Goal: Task Accomplishment & Management: Complete application form

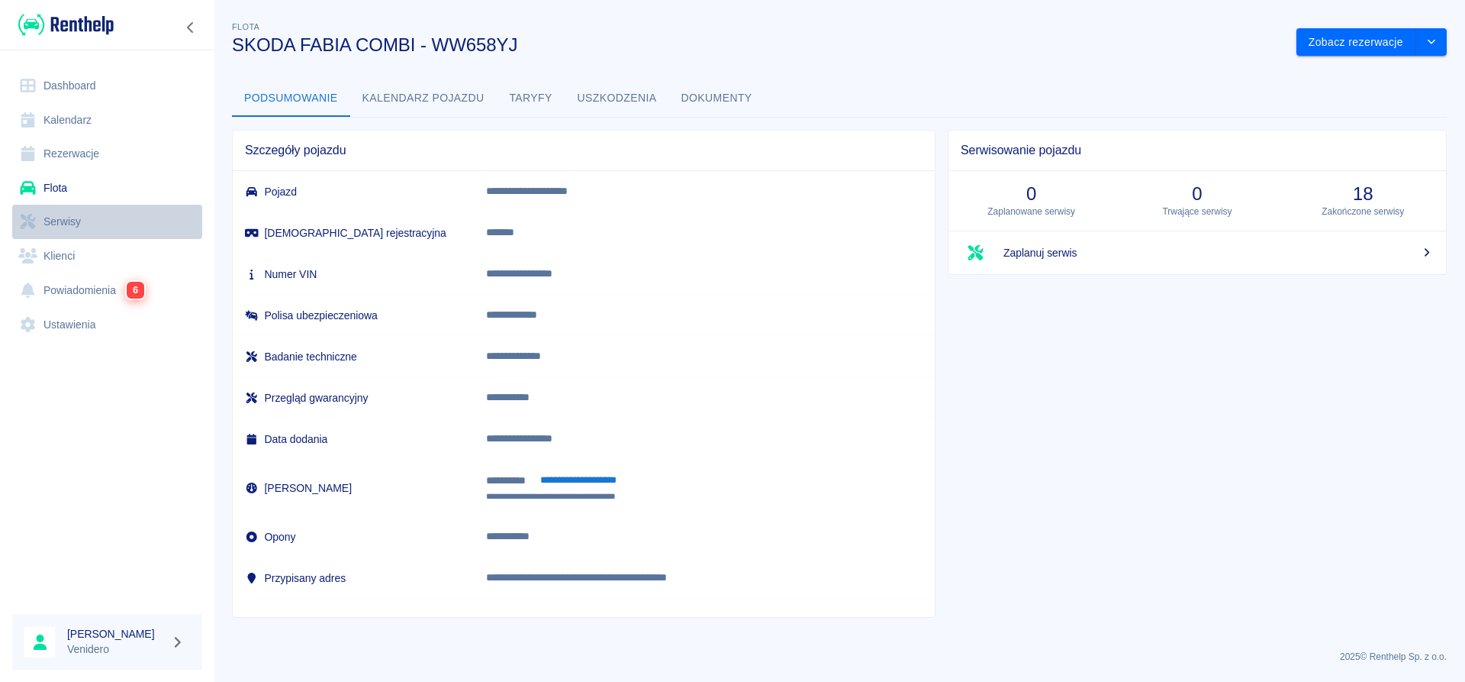
click at [61, 225] on link "Serwisy" at bounding box center [107, 222] width 190 height 34
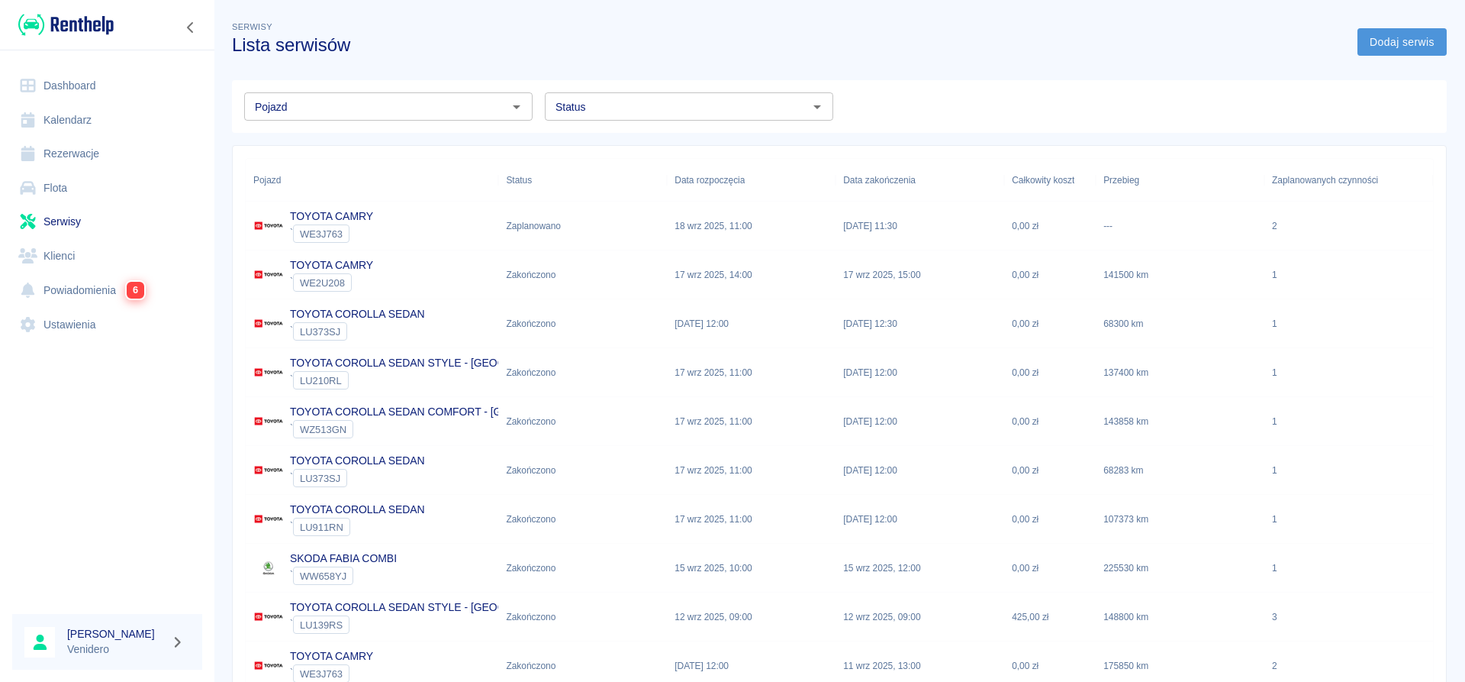
click at [1404, 48] on link "Dodaj serwis" at bounding box center [1402, 42] width 89 height 28
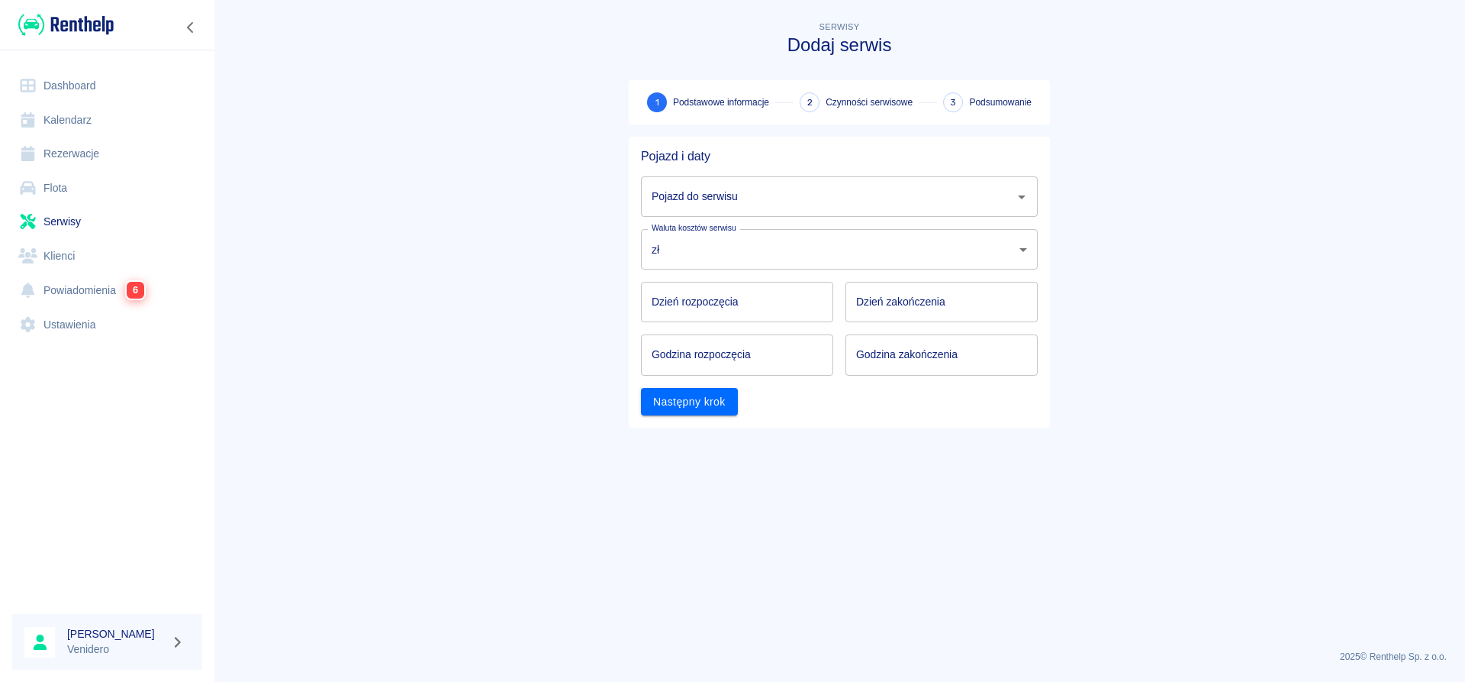
click at [997, 195] on input "Pojazd do serwisu" at bounding box center [828, 196] width 360 height 27
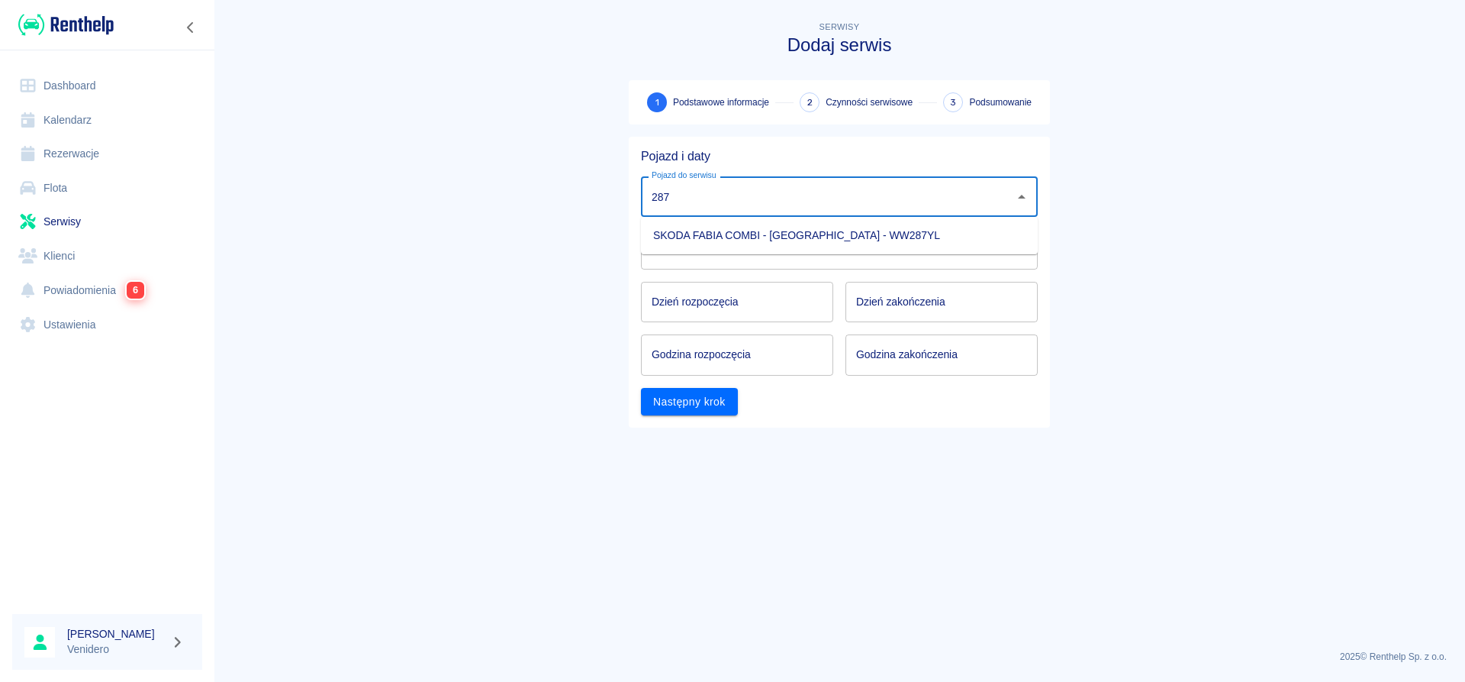
click at [863, 241] on li "SKODA FABIA COMBI - [GEOGRAPHIC_DATA] - WW287YL" at bounding box center [839, 235] width 397 height 25
type input "SKODA FABIA COMBI - [GEOGRAPHIC_DATA] - WW287YL"
type input "DD.MM.YYYY"
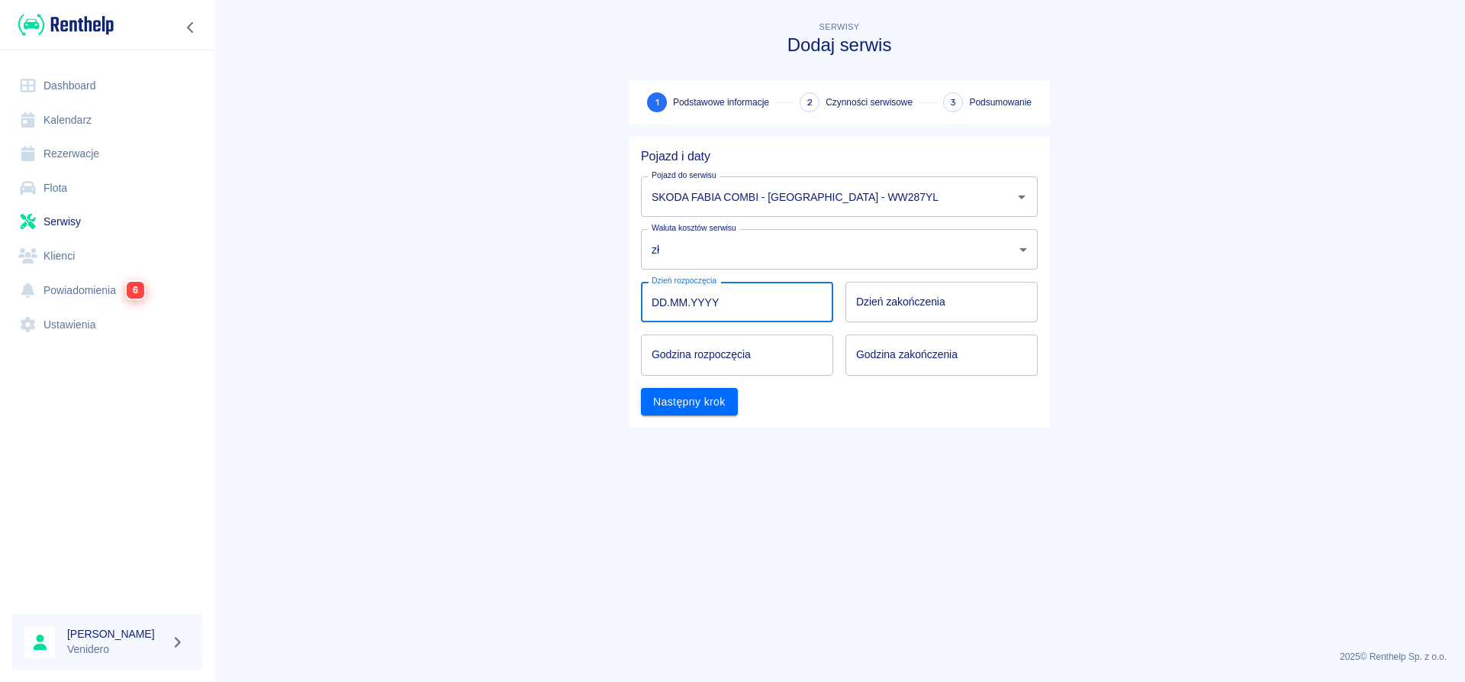
click at [756, 302] on input "DD.MM.YYYY" at bounding box center [737, 302] width 192 height 40
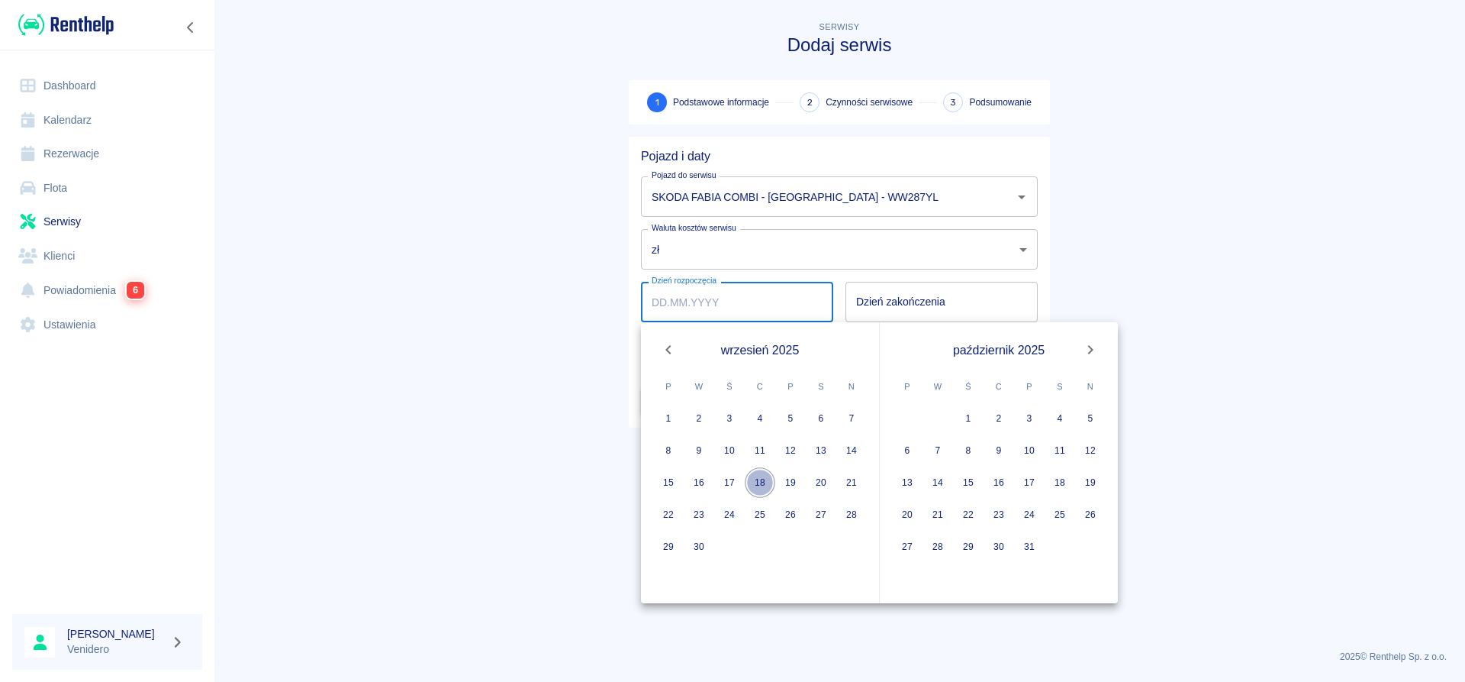
click at [762, 478] on button "18" at bounding box center [760, 482] width 31 height 31
type input "[DATE]"
type input "DD.MM.YYYY"
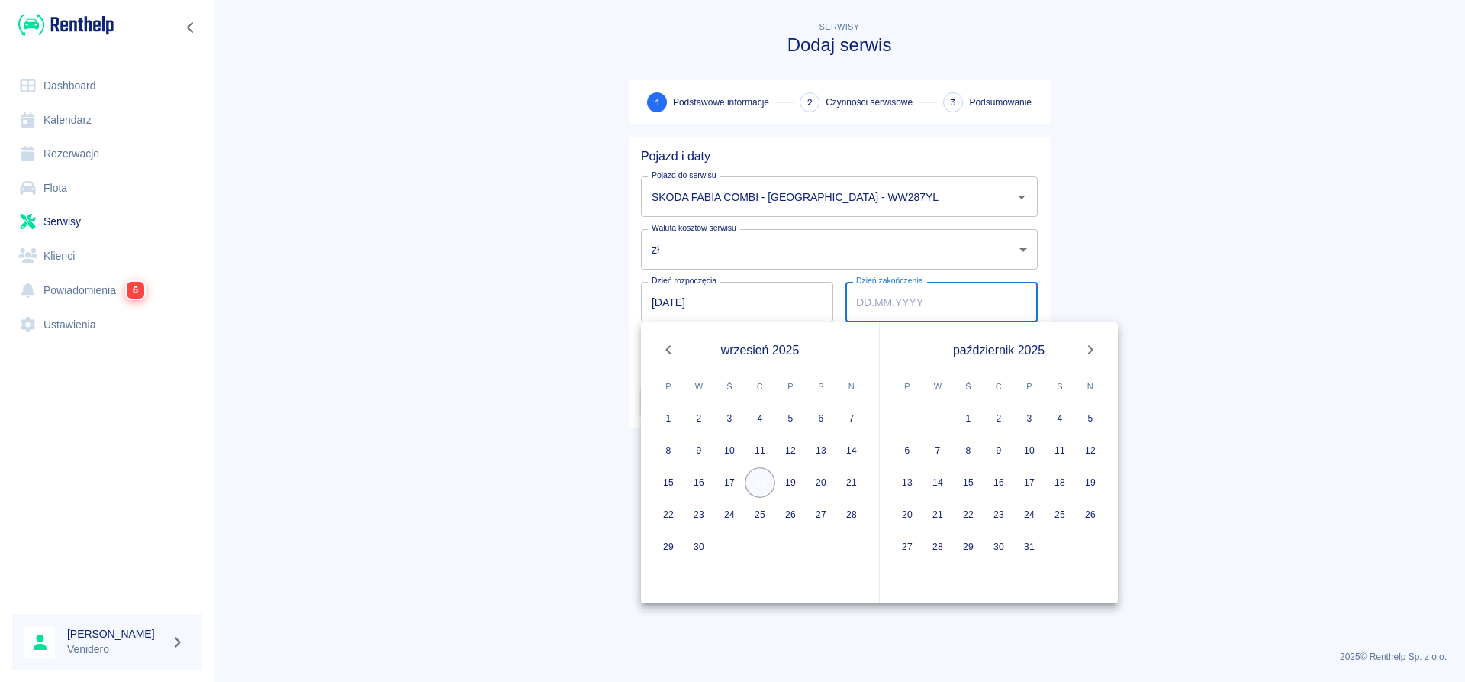
click at [762, 477] on button "18" at bounding box center [760, 482] width 31 height 31
type input "[DATE]"
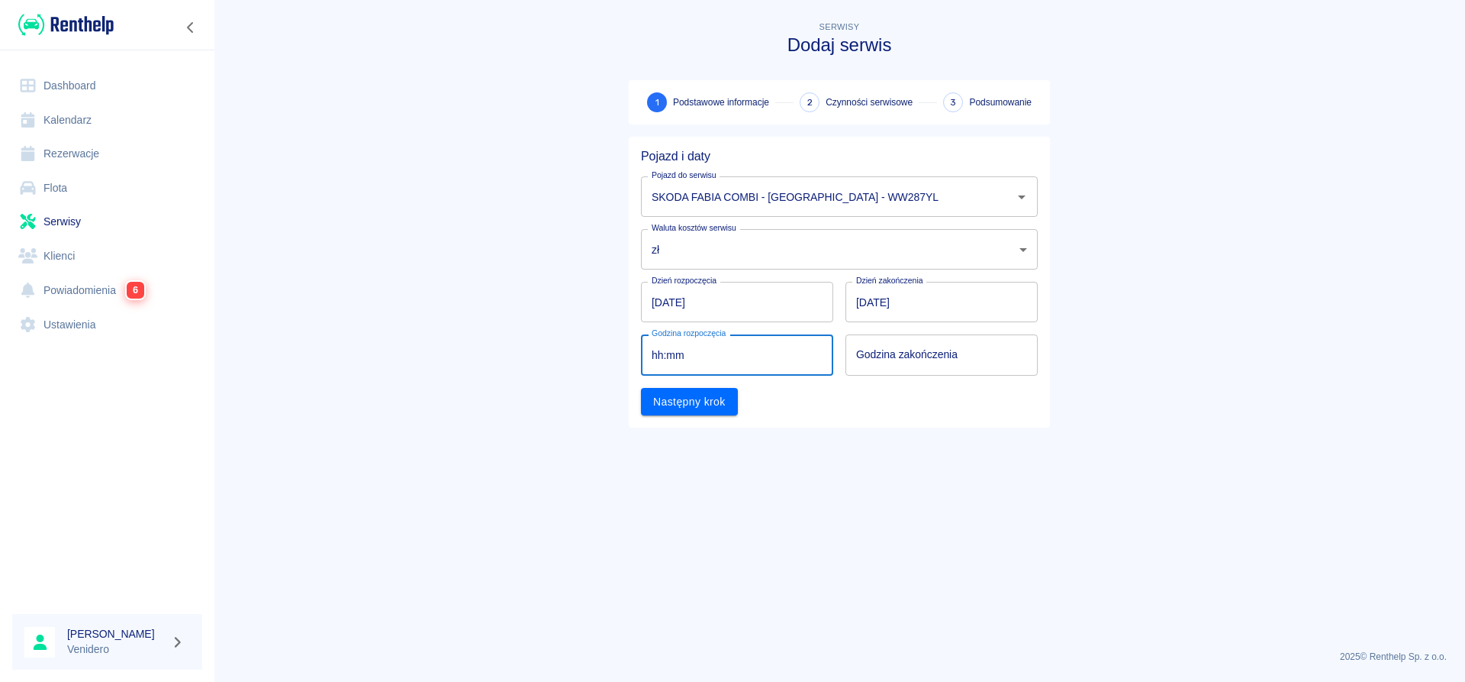
click at [753, 357] on input "hh:mm" at bounding box center [732, 354] width 182 height 40
type input "09:11"
type input "hh:mm"
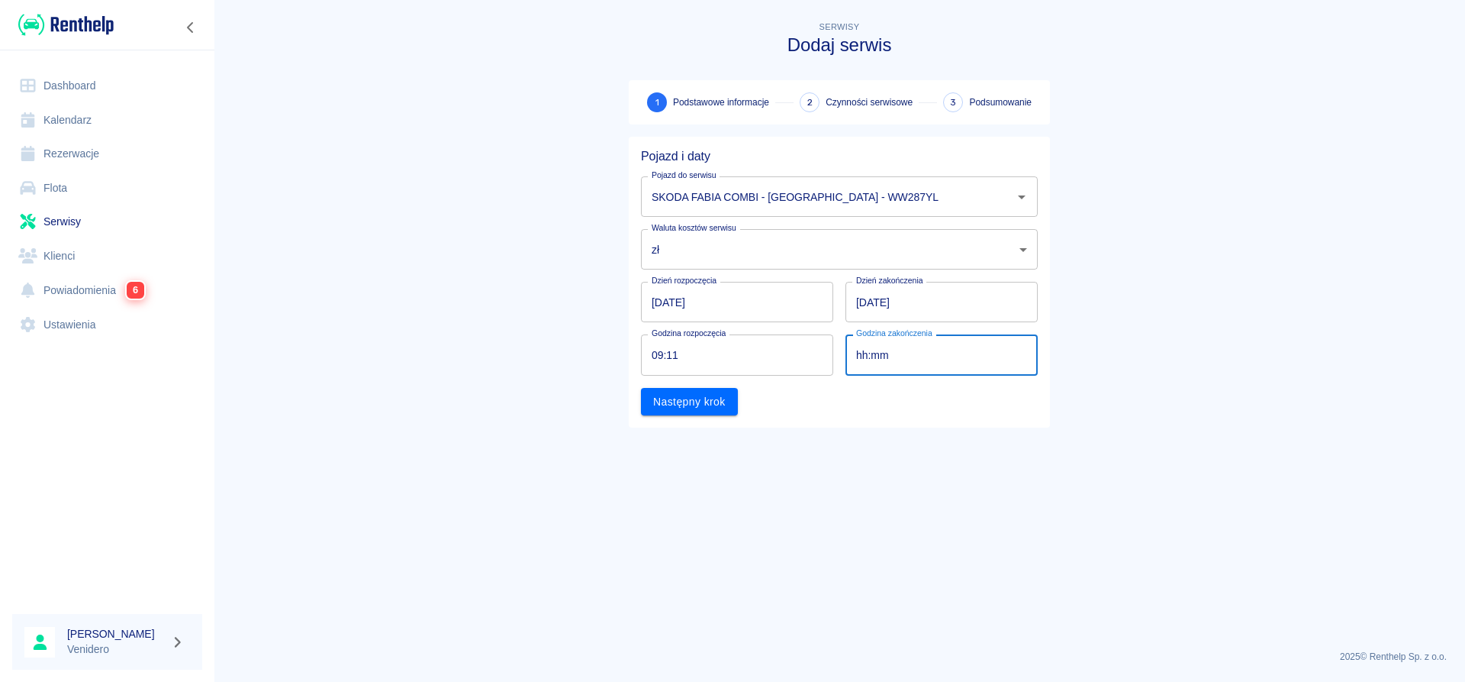
click at [890, 351] on input "hh:mm" at bounding box center [937, 354] width 182 height 40
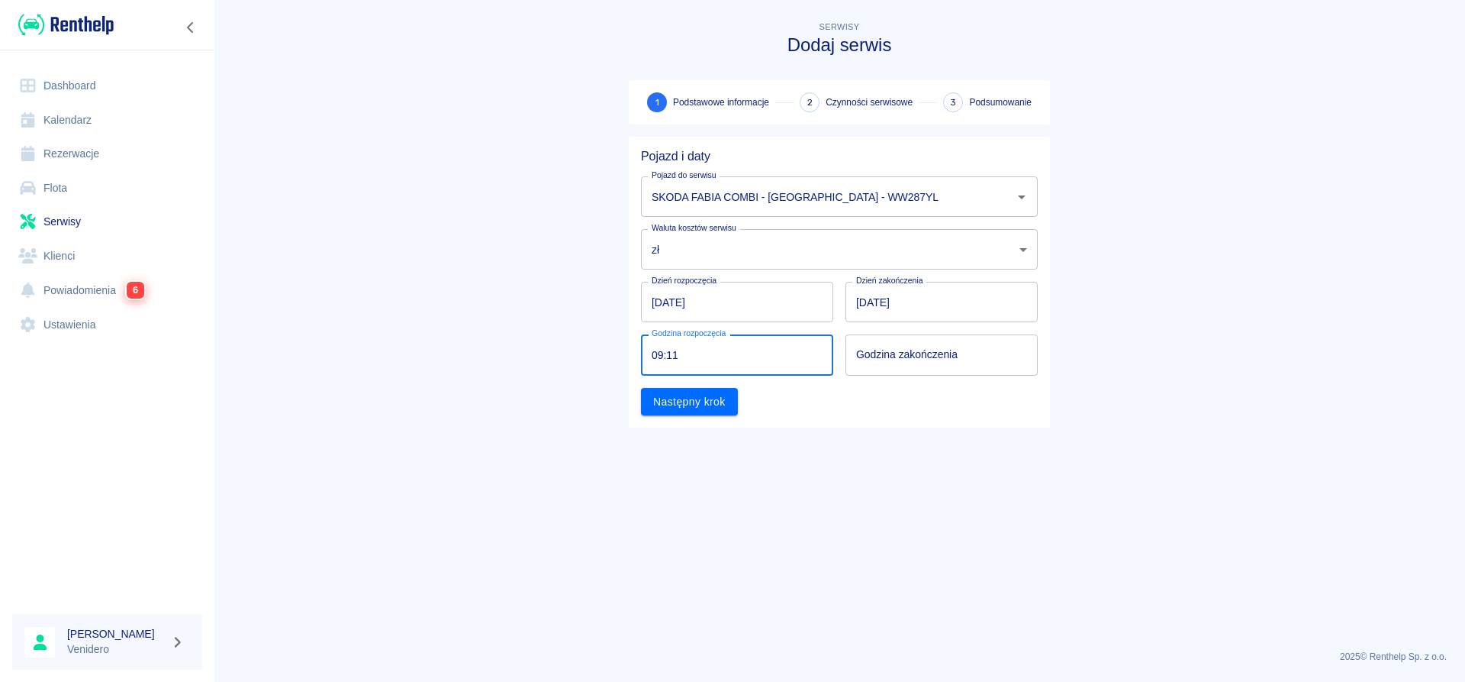
click at [728, 356] on input "09:11" at bounding box center [732, 354] width 182 height 40
click at [769, 355] on input "09:11" at bounding box center [732, 354] width 182 height 40
type input "09:00"
click at [912, 352] on input "hh:mm" at bounding box center [937, 354] width 182 height 40
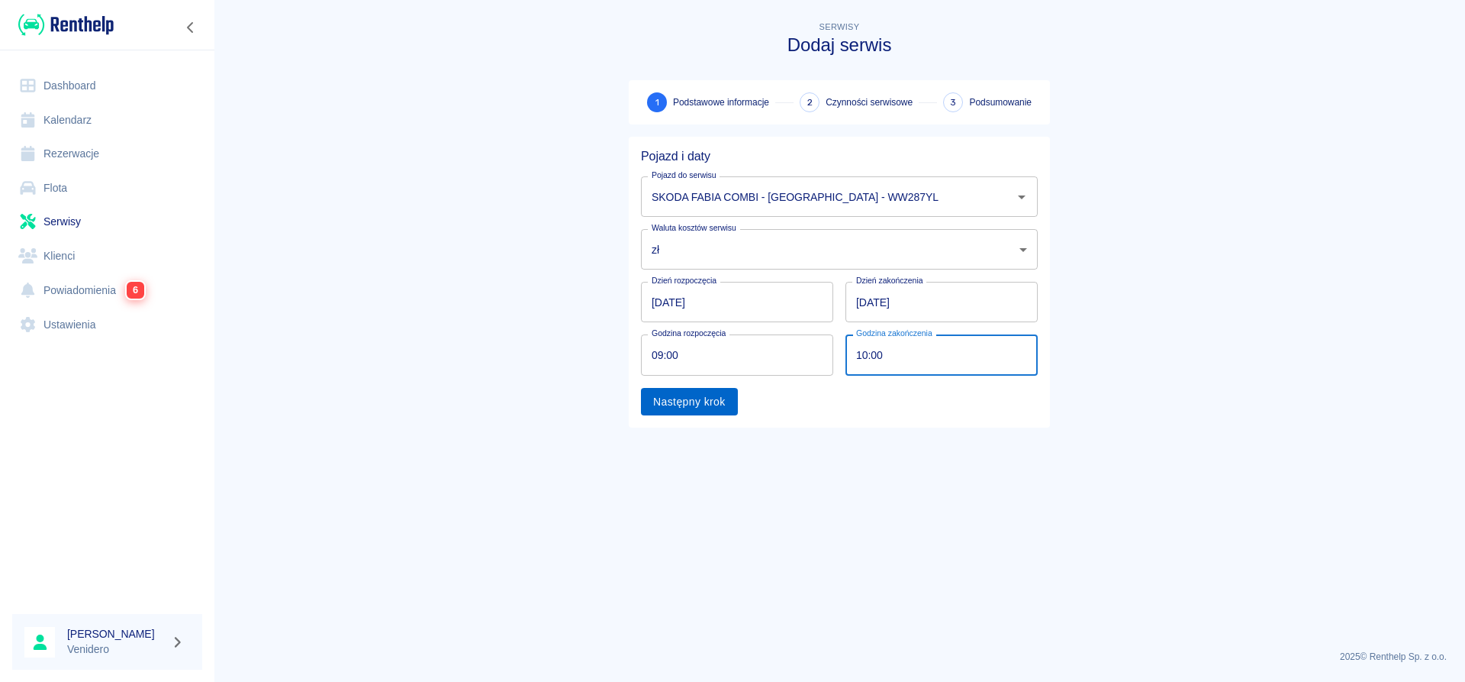
type input "10:00"
click at [721, 400] on button "Następny krok" at bounding box center [689, 402] width 97 height 28
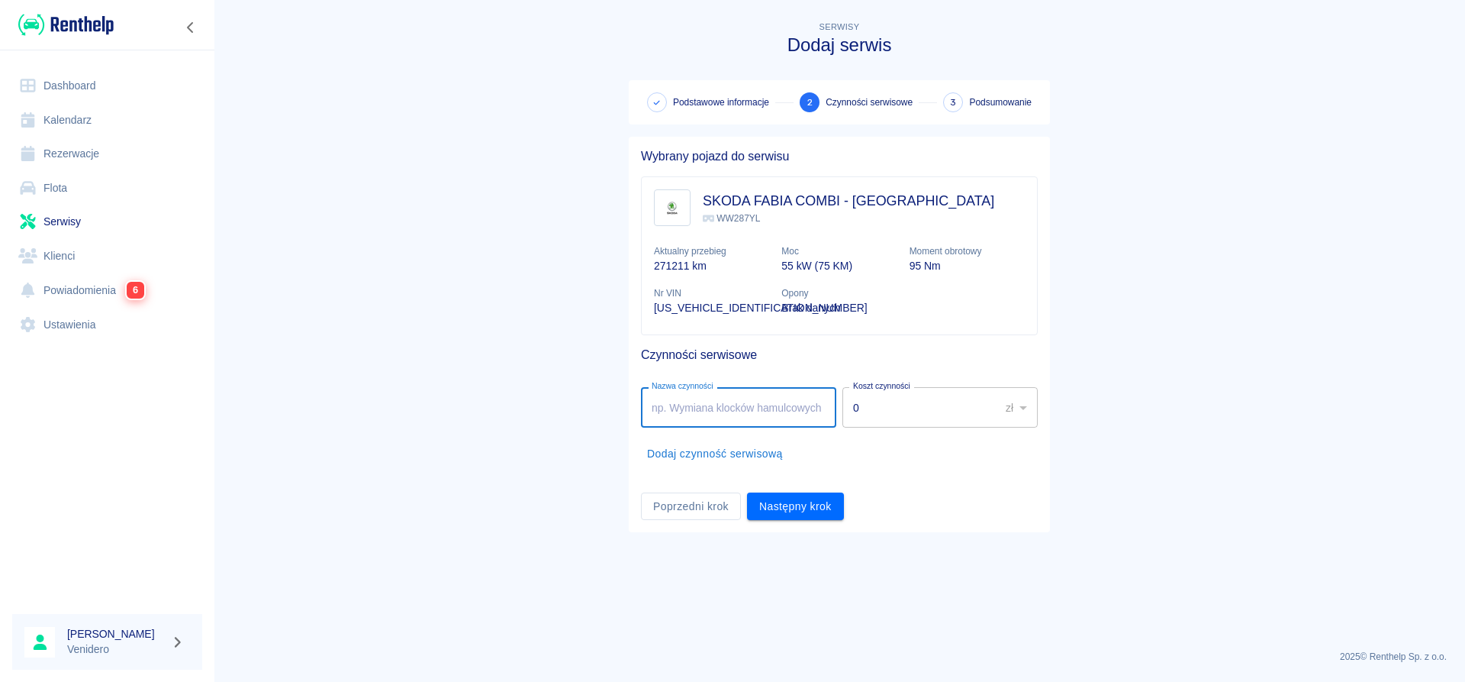
click at [721, 405] on input "Nazwa czynności" at bounding box center [738, 407] width 195 height 40
type input "Łączniki stabilizatora. [PERSON_NAME]"
click at [790, 514] on button "Następny krok" at bounding box center [795, 506] width 97 height 28
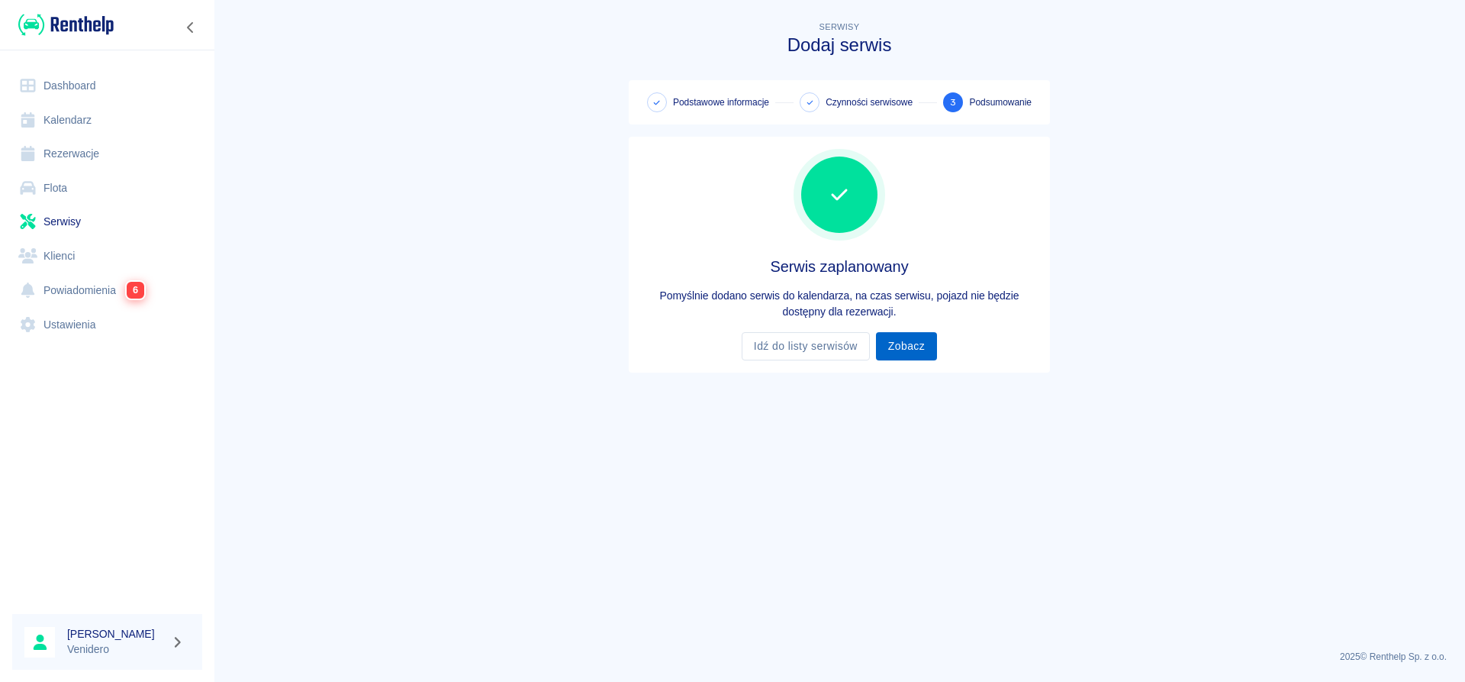
click at [919, 346] on link "Zobacz" at bounding box center [906, 346] width 61 height 28
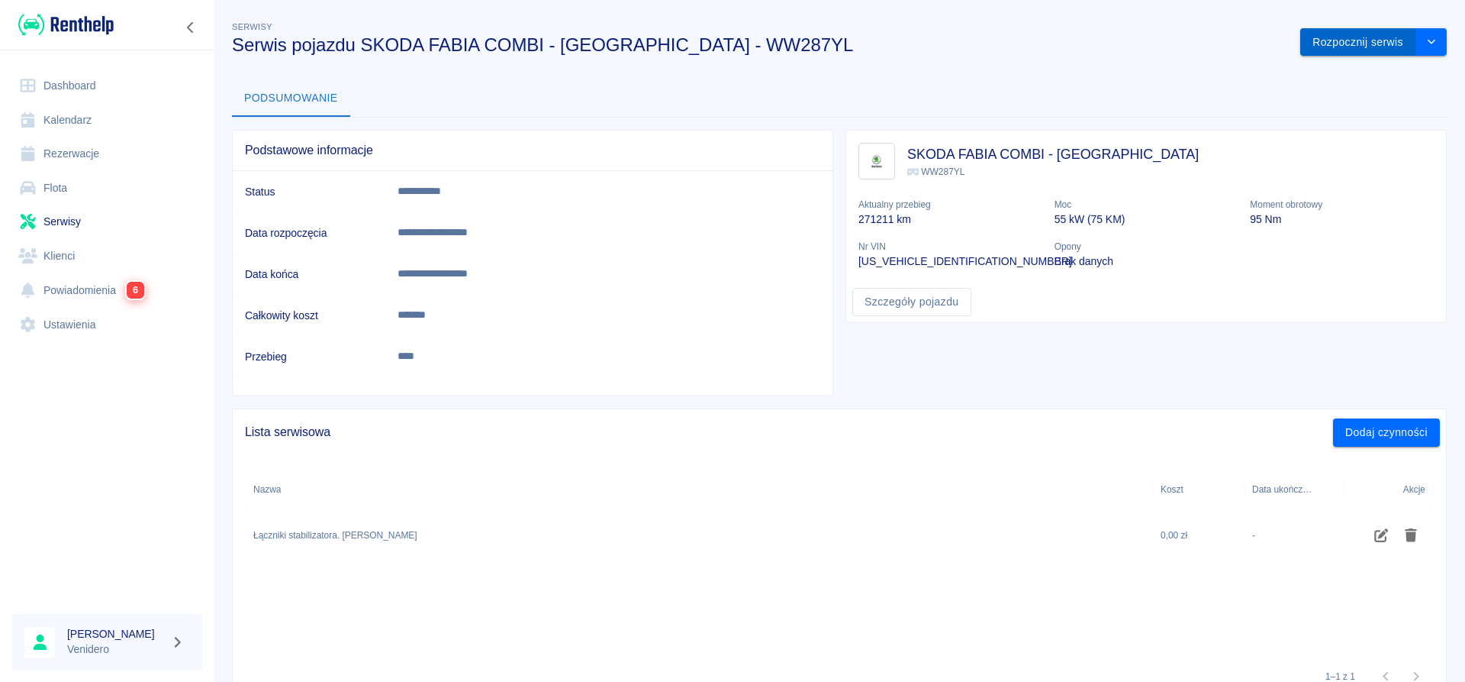
click at [1377, 32] on button "Rozpocznij serwis" at bounding box center [1359, 42] width 116 height 28
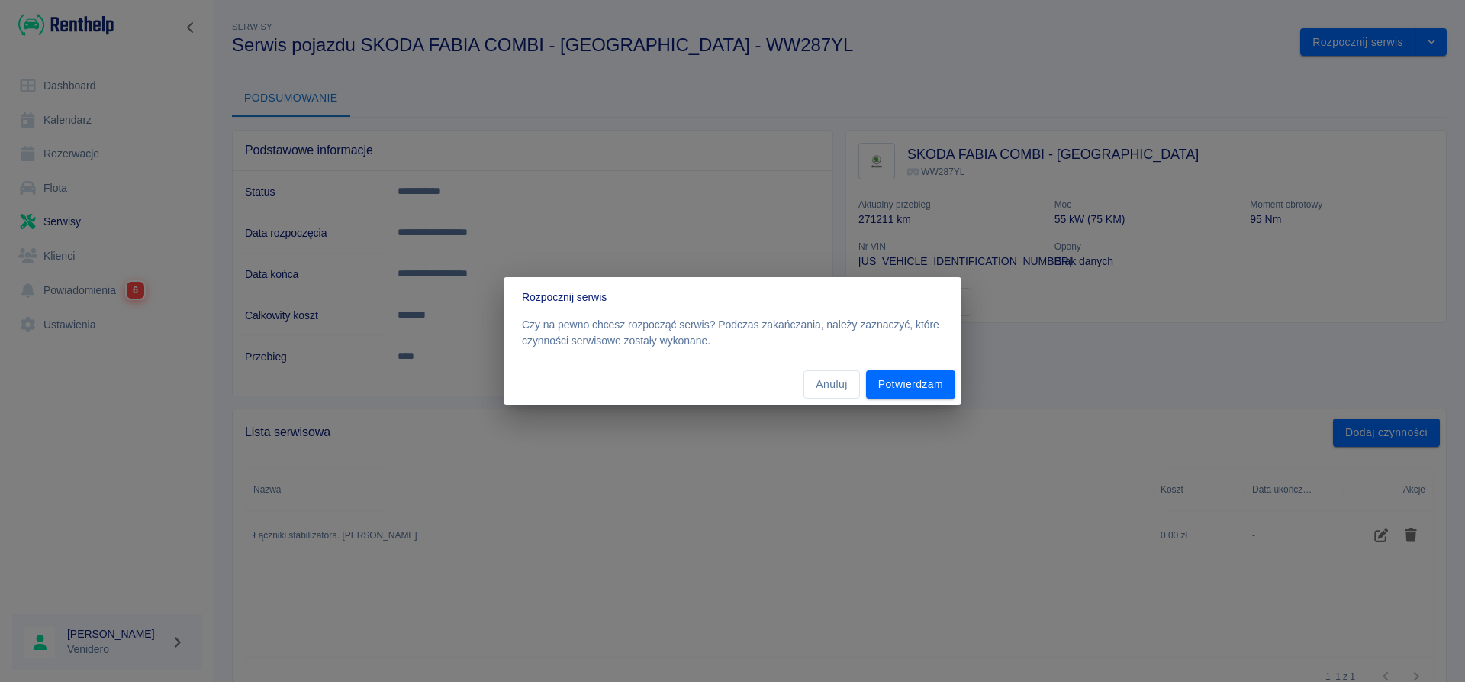
click at [898, 401] on div "Anuluj Potwierdzam" at bounding box center [733, 384] width 458 height 40
click at [900, 395] on button "Potwierdzam" at bounding box center [910, 384] width 89 height 28
